Goal: Transaction & Acquisition: Book appointment/travel/reservation

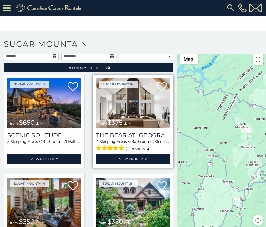
scroll to position [32, 0]
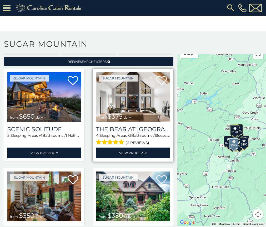
click at [126, 106] on img at bounding box center [133, 96] width 74 height 49
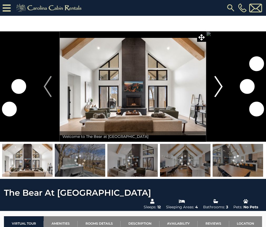
click at [218, 91] on img "Next" at bounding box center [218, 86] width 8 height 21
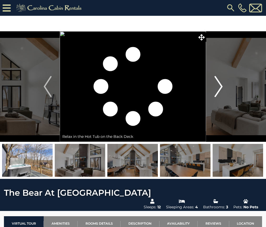
click at [218, 91] on img "Next" at bounding box center [218, 86] width 8 height 21
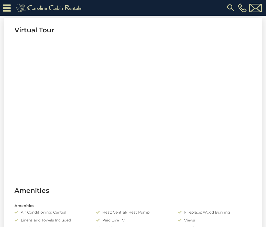
scroll to position [120, 0]
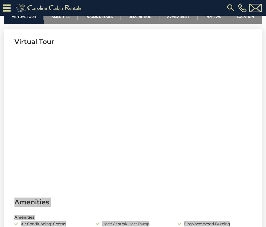
drag, startPoint x: 233, startPoint y: 167, endPoint x: 118, endPoint y: 228, distance: 130.2
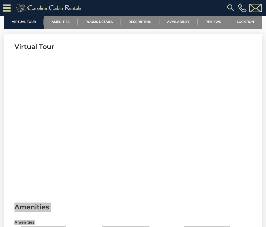
scroll to position [117, 0]
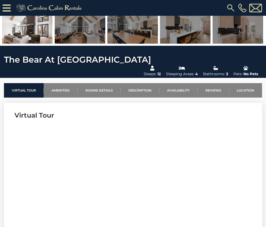
click at [254, 167] on section "Virtual Tour" at bounding box center [133, 183] width 258 height 160
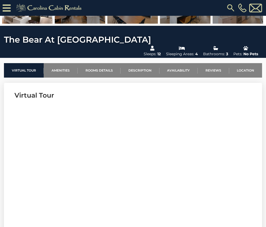
scroll to position [170, 0]
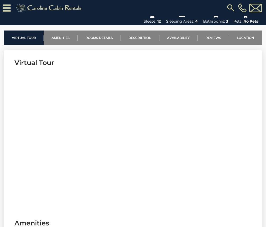
drag, startPoint x: 13, startPoint y: 141, endPoint x: 17, endPoint y: 141, distance: 4.0
click at [14, 141] on section "Virtual Tour" at bounding box center [133, 130] width 258 height 160
click at [7, 145] on section "Virtual Tour" at bounding box center [133, 130] width 258 height 160
